Goal: Entertainment & Leisure: Consume media (video, audio)

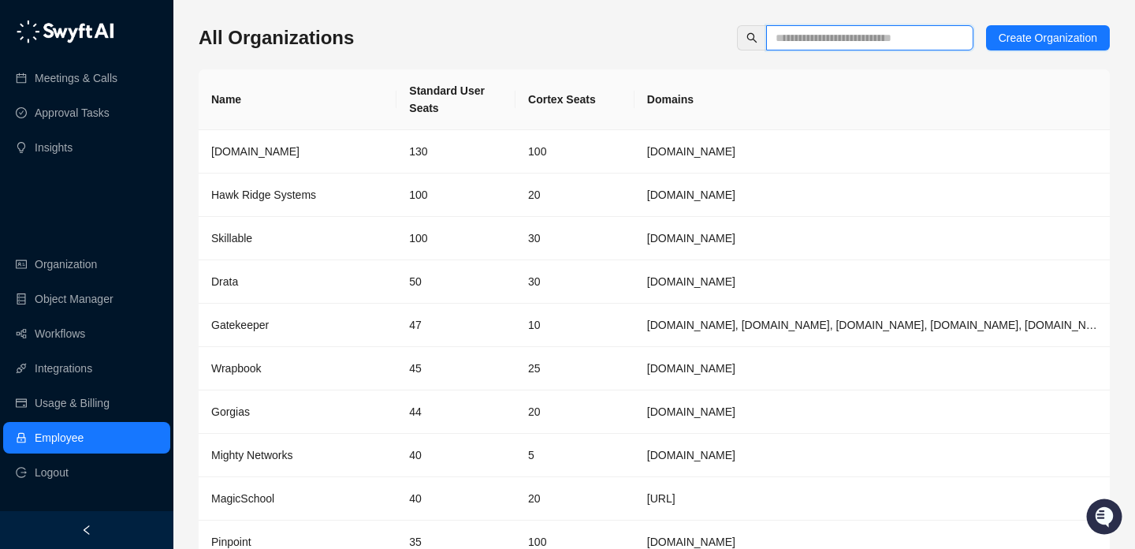
click at [784, 32] on input "text" at bounding box center [864, 37] width 176 height 17
click at [669, 122] on th "Domains" at bounding box center [872, 99] width 475 height 61
click at [669, 146] on td "[DOMAIN_NAME]" at bounding box center [872, 151] width 475 height 43
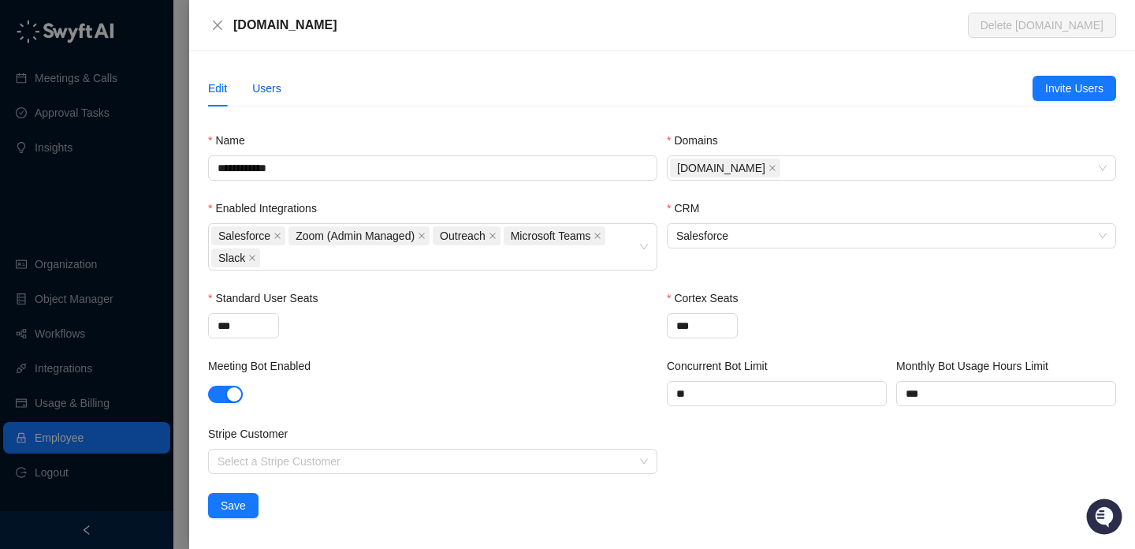
click at [271, 83] on div "Users" at bounding box center [266, 88] width 29 height 17
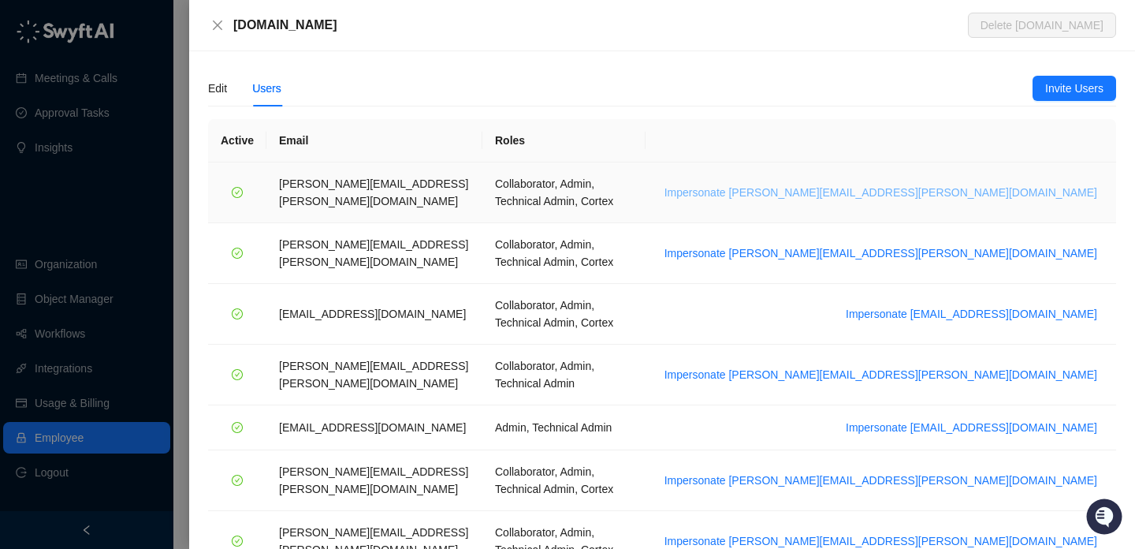
click at [959, 184] on span "Impersonate alice.ketch@synthesia.io" at bounding box center [881, 192] width 433 height 17
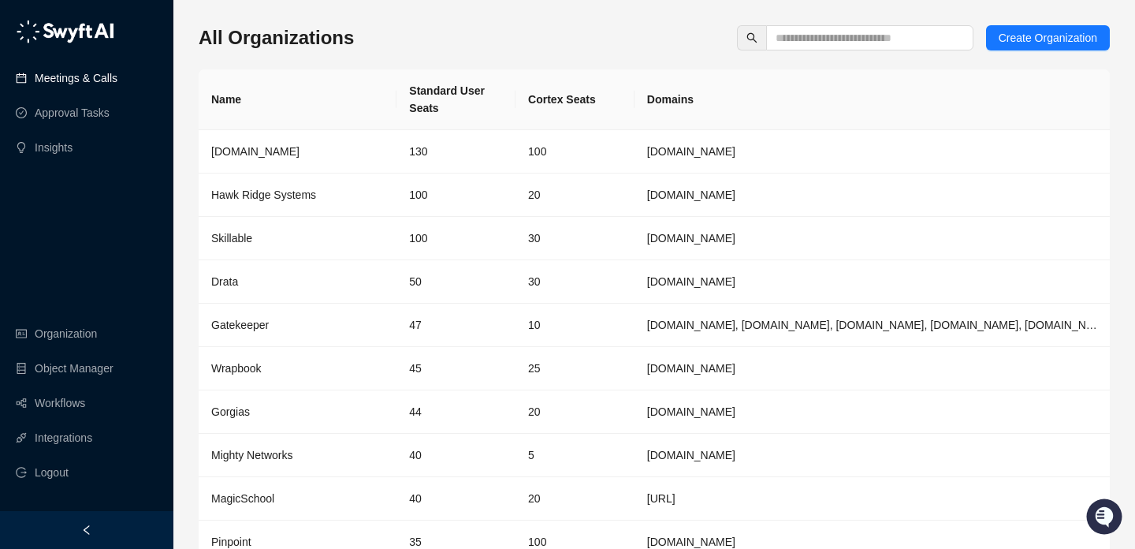
click at [117, 88] on link "Meetings & Calls" at bounding box center [76, 78] width 83 height 32
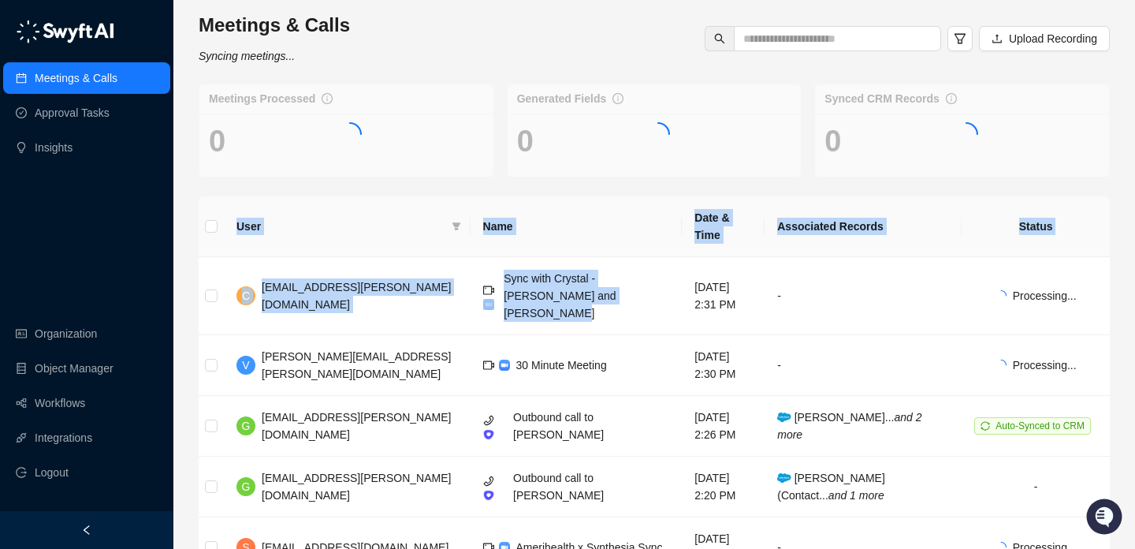
drag, startPoint x: 529, startPoint y: 274, endPoint x: 573, endPoint y: 188, distance: 95.9
click at [573, 188] on div "Meetings & Calls Syncing meetings... Upload Recording Meetings Processed 0 Gene…" at bounding box center [654, 472] width 911 height 919
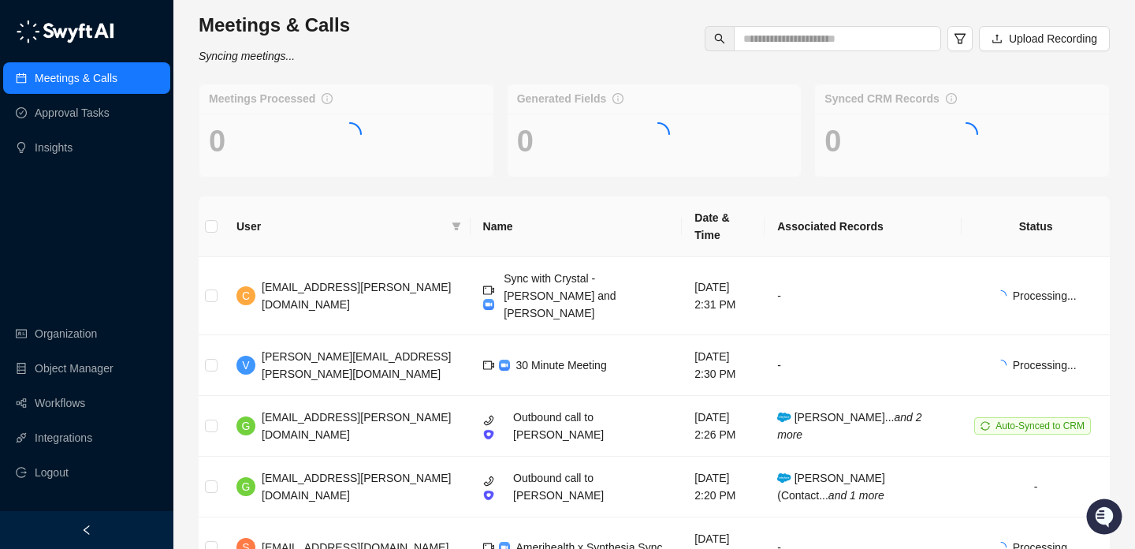
click at [577, 196] on th "Name" at bounding box center [577, 226] width 212 height 61
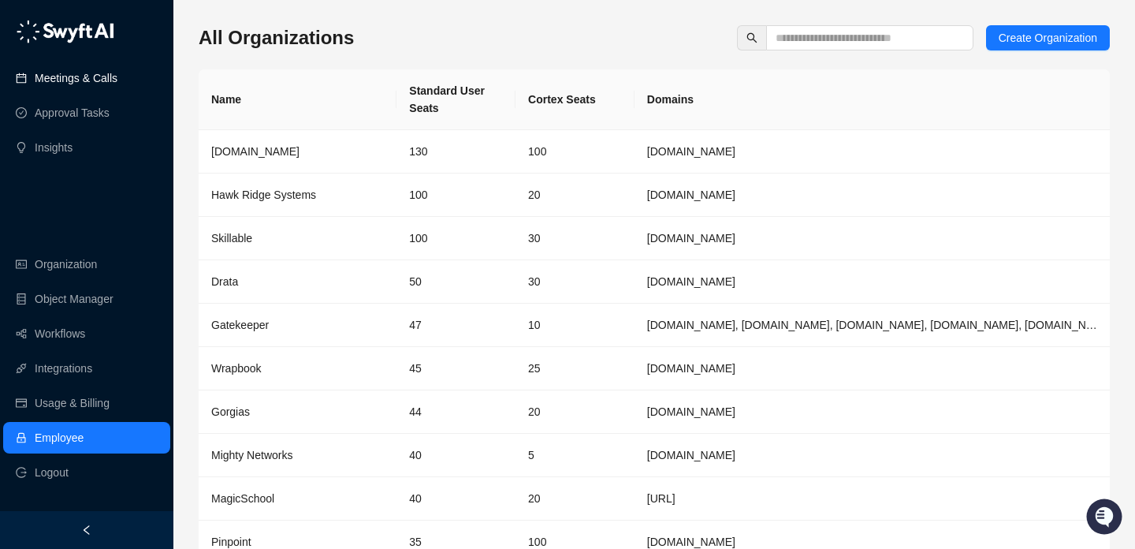
click at [76, 80] on link "Meetings & Calls" at bounding box center [76, 78] width 83 height 32
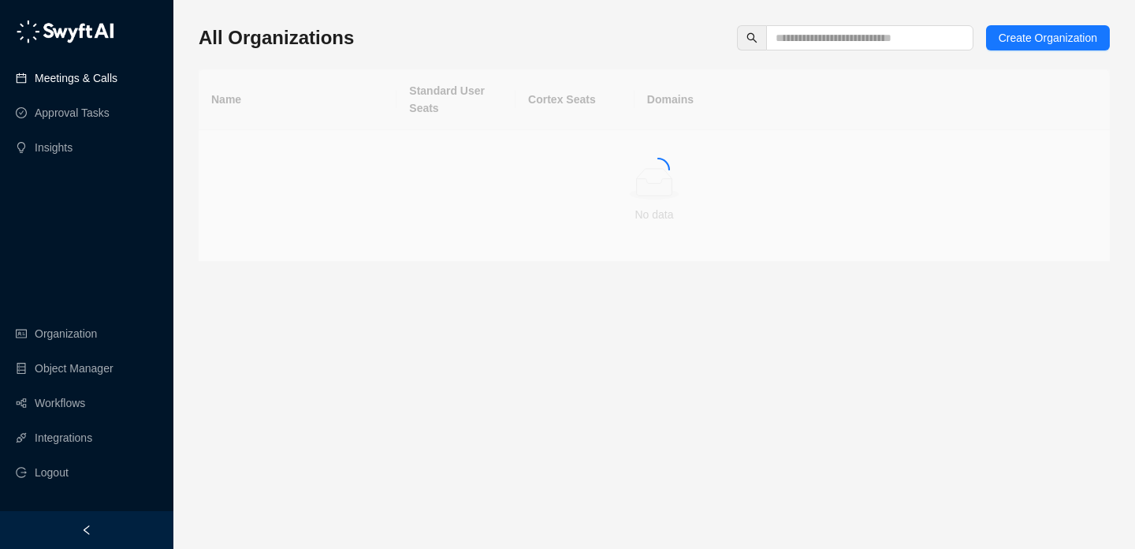
click at [117, 83] on link "Meetings & Calls" at bounding box center [76, 78] width 83 height 32
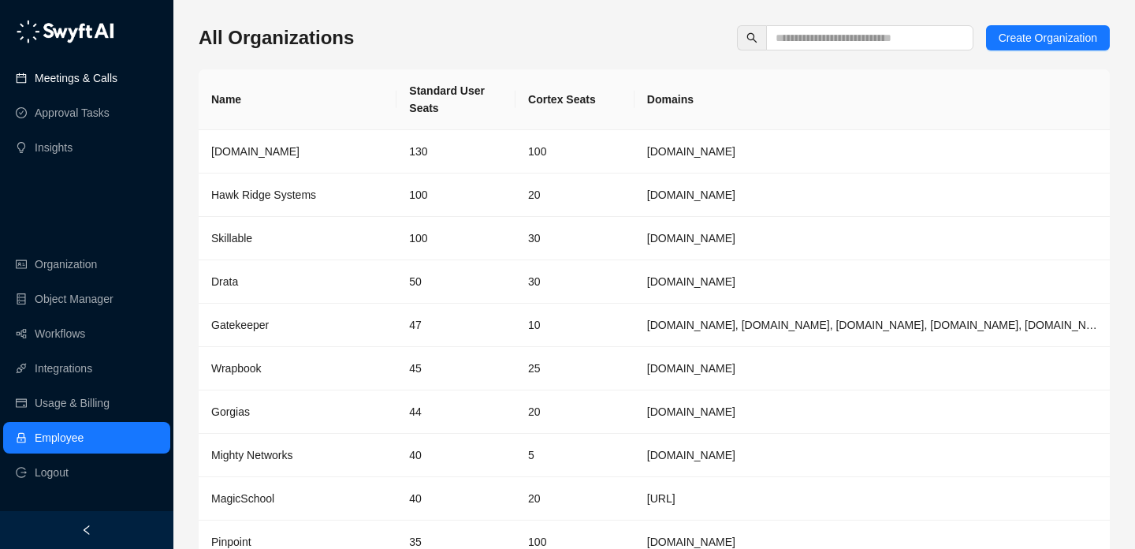
click at [80, 80] on link "Meetings & Calls" at bounding box center [76, 78] width 83 height 32
click at [84, 327] on link "Workflows" at bounding box center [60, 334] width 50 height 32
click at [117, 84] on link "Meetings & Calls" at bounding box center [76, 78] width 83 height 32
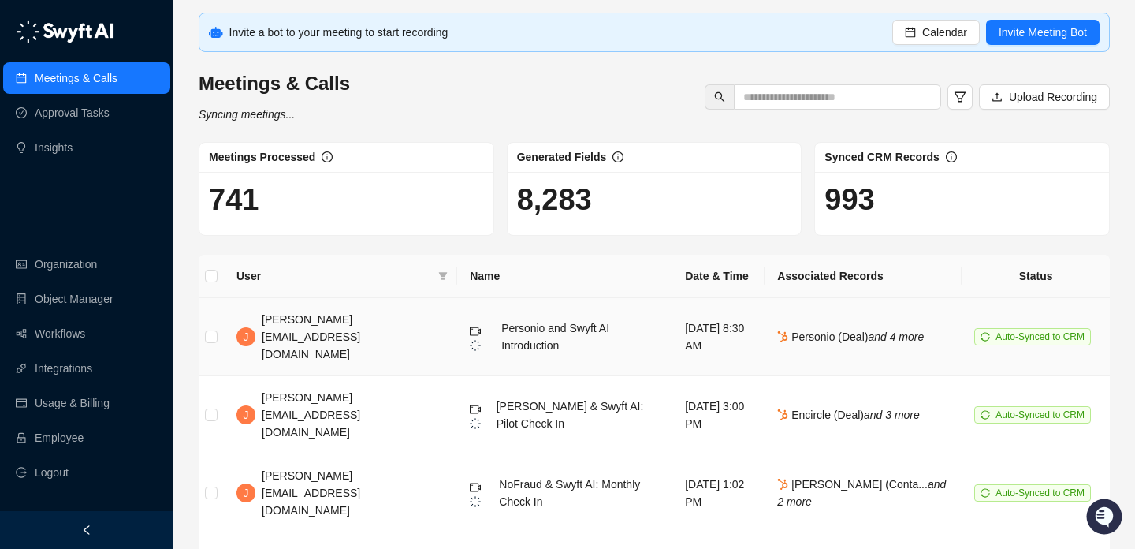
click at [501, 320] on div "Personio and Swyft AI Introduction" at bounding box center [580, 336] width 158 height 35
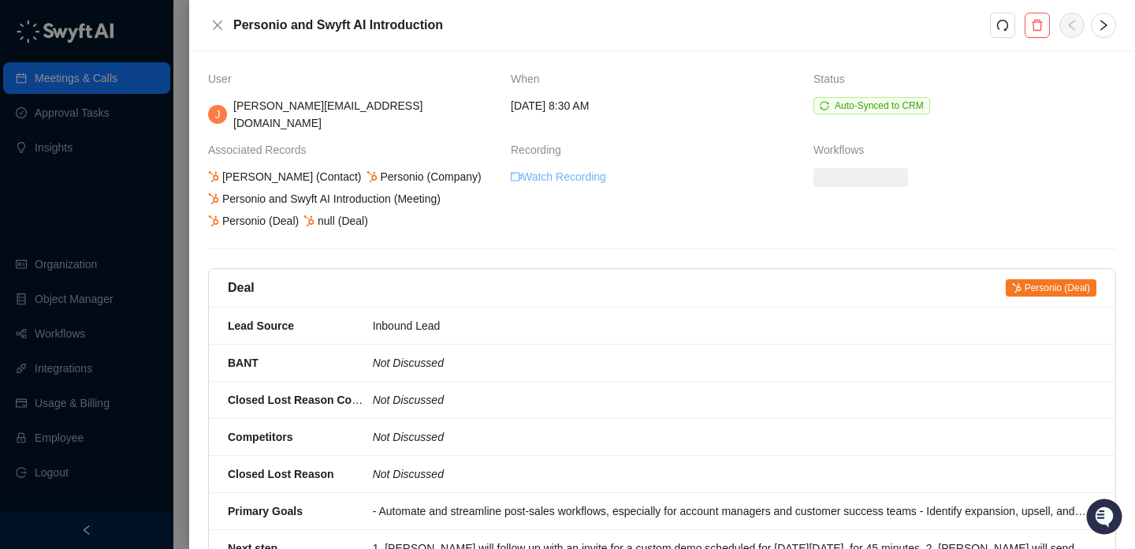
click at [598, 168] on link "Watch Recording" at bounding box center [558, 176] width 95 height 17
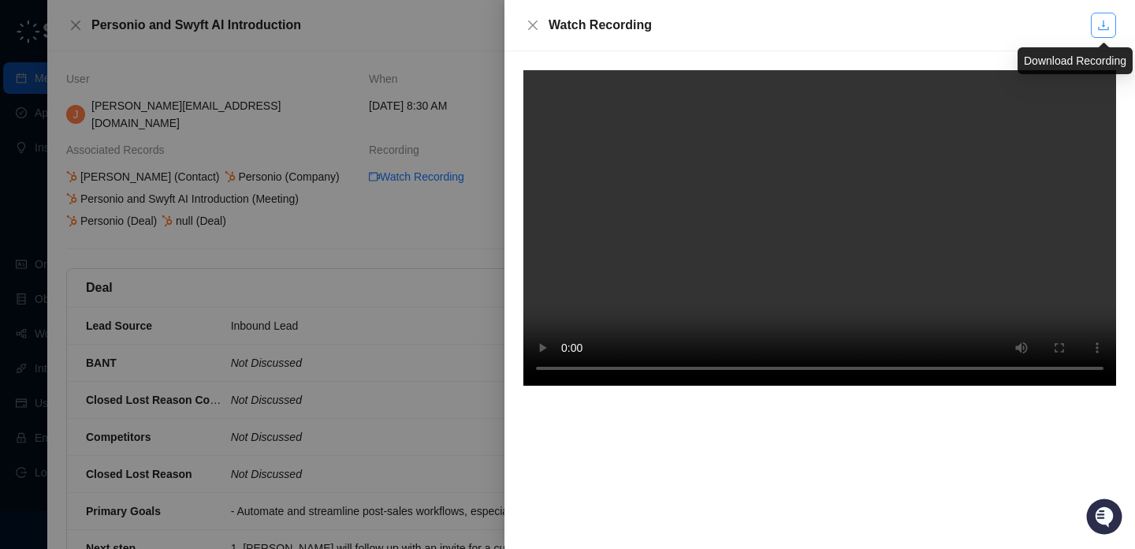
click at [1106, 29] on icon "download" at bounding box center [1103, 25] width 10 height 10
click at [529, 20] on icon "close" at bounding box center [533, 25] width 13 height 13
